Goal: Task Accomplishment & Management: Manage account settings

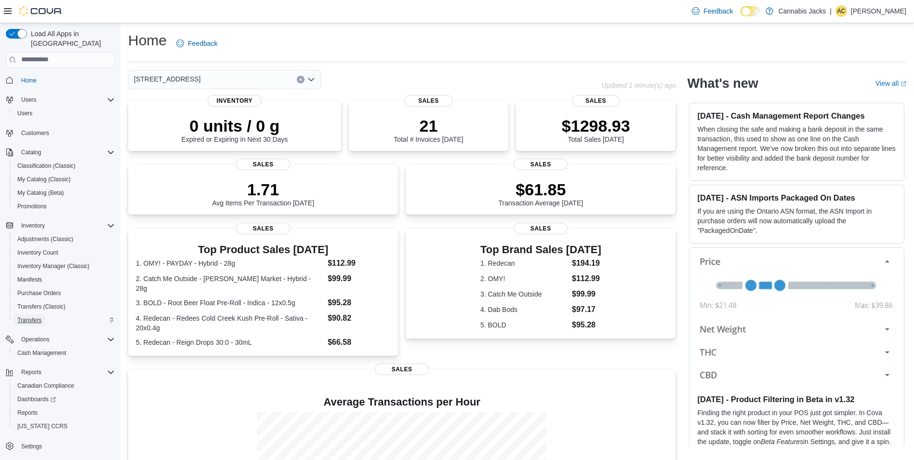
click at [36, 316] on span "Transfers" at bounding box center [29, 320] width 24 height 8
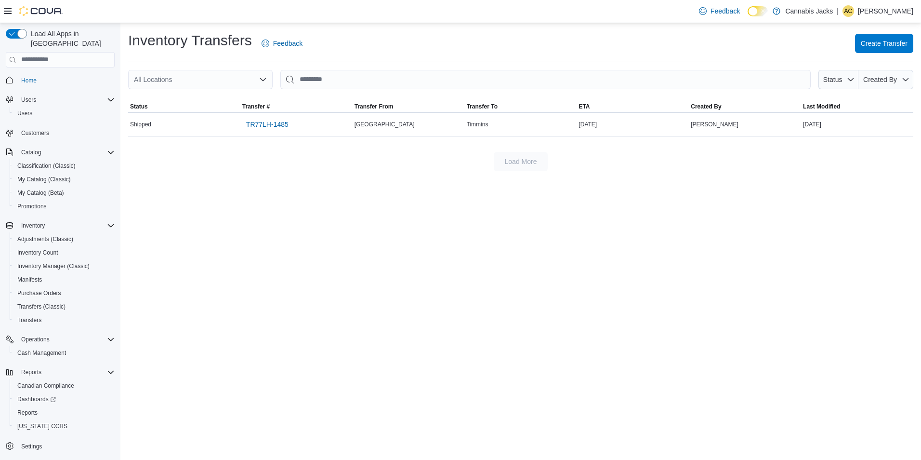
click at [881, 11] on p "[PERSON_NAME]" at bounding box center [885, 11] width 55 height 12
click at [858, 93] on span "Sign Out" at bounding box center [851, 95] width 26 height 10
